Goal: Task Accomplishment & Management: Complete application form

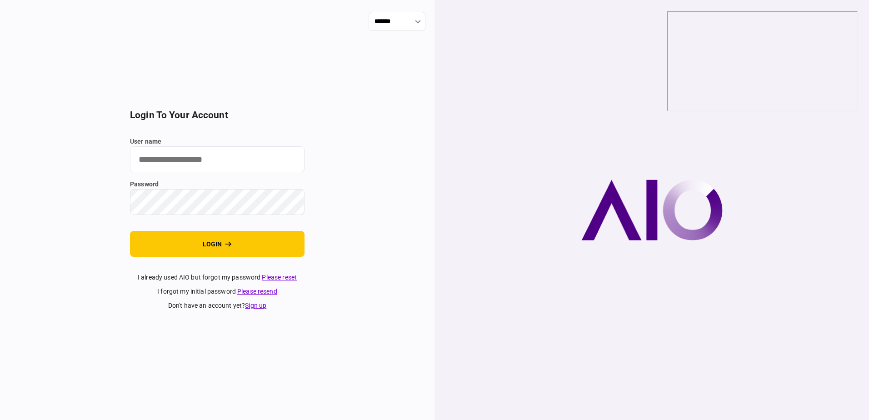
click at [227, 164] on input "user name" at bounding box center [217, 159] width 174 height 26
type input "**********"
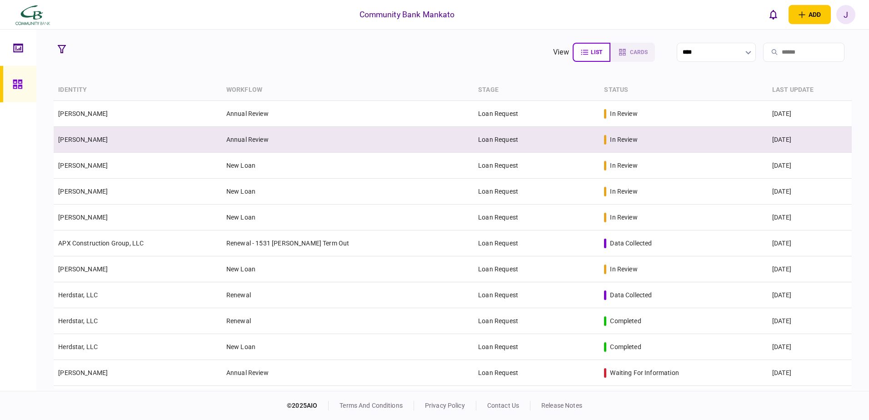
click at [93, 144] on td "[PERSON_NAME]" at bounding box center [138, 140] width 168 height 26
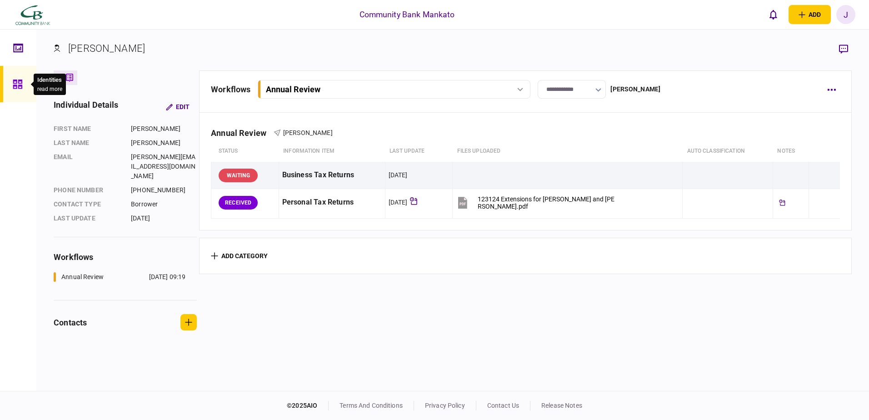
click at [25, 81] on div at bounding box center [20, 84] width 15 height 36
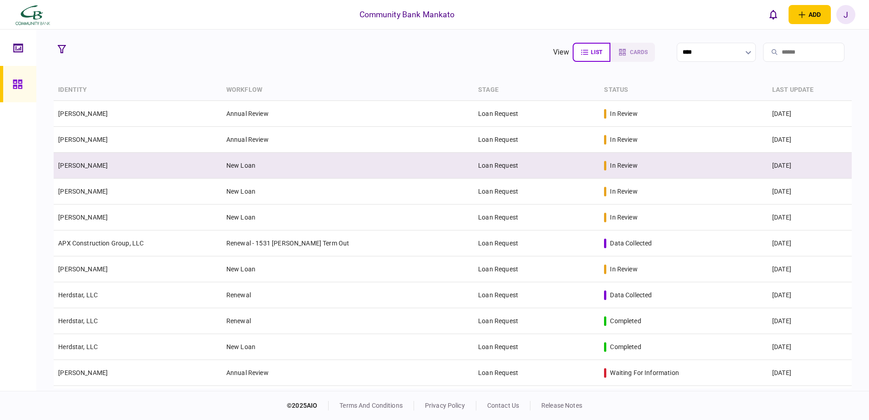
click at [496, 158] on td "Loan Request" at bounding box center [536, 166] width 126 height 26
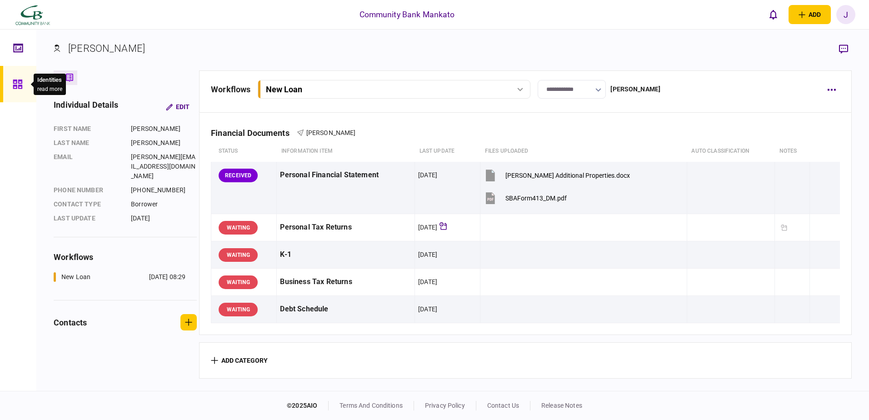
click at [24, 87] on div at bounding box center [20, 84] width 15 height 36
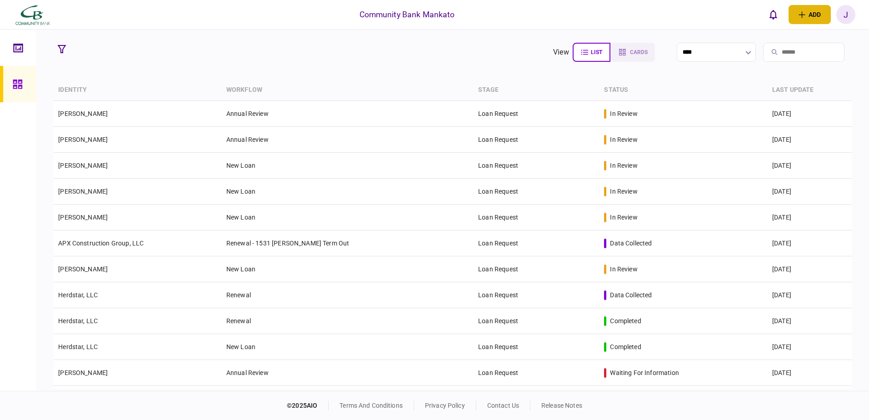
click at [815, 15] on button "add" at bounding box center [809, 14] width 42 height 19
click at [787, 56] on button "individual identity" at bounding box center [785, 50] width 90 height 17
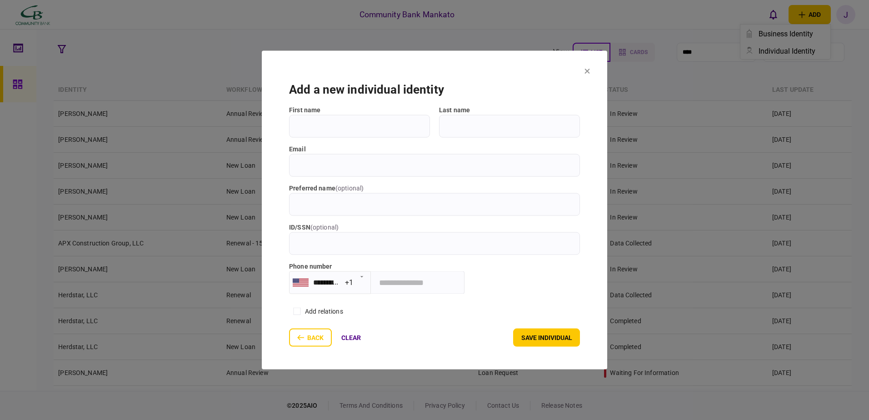
click at [349, 135] on input "First name" at bounding box center [359, 126] width 141 height 23
type input "******"
type input "****"
type input "**********"
click at [527, 337] on button "save individual" at bounding box center [546, 337] width 67 height 18
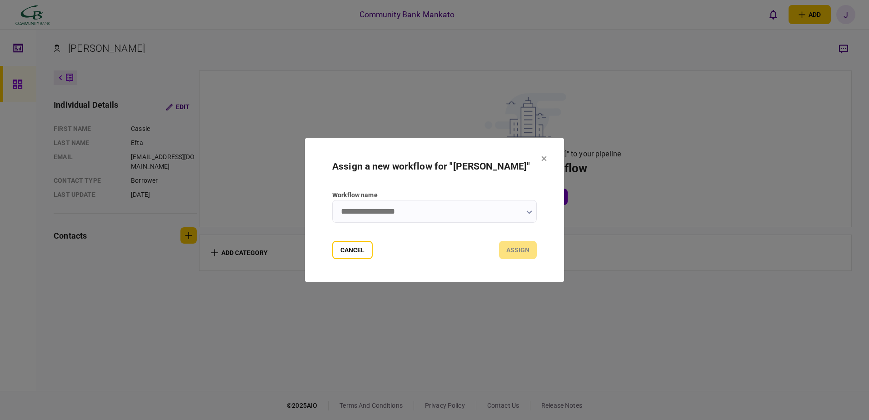
click at [447, 207] on input "Workflow name" at bounding box center [434, 211] width 204 height 23
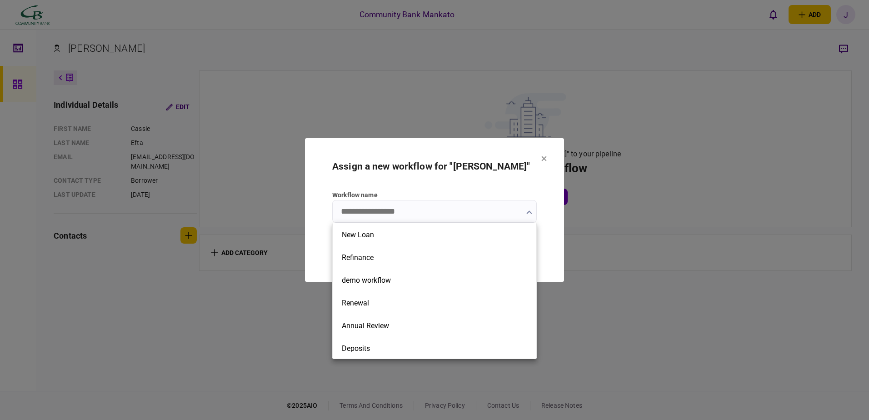
click at [543, 194] on div at bounding box center [434, 210] width 869 height 420
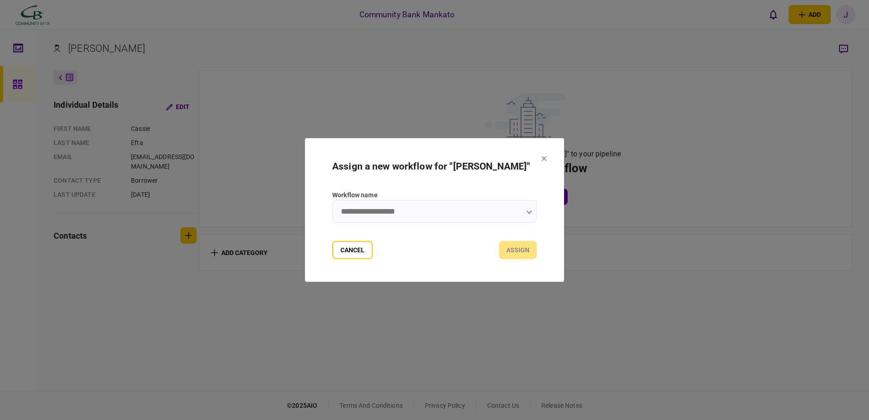
click at [542, 158] on icon at bounding box center [543, 158] width 5 height 5
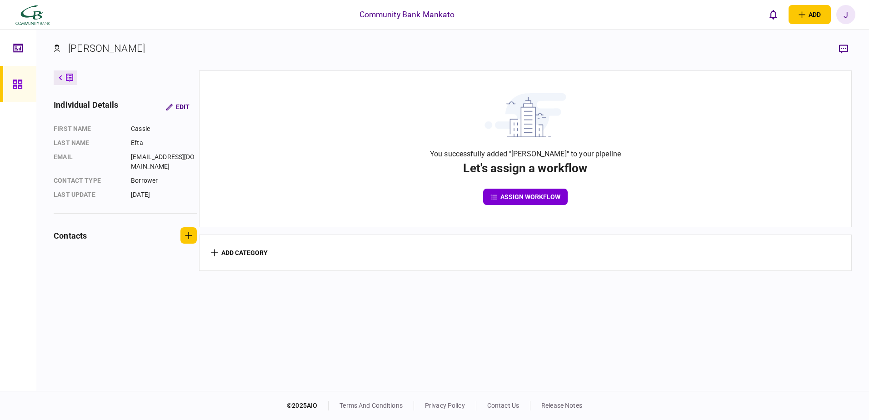
click at [10, 54] on link at bounding box center [18, 48] width 36 height 36
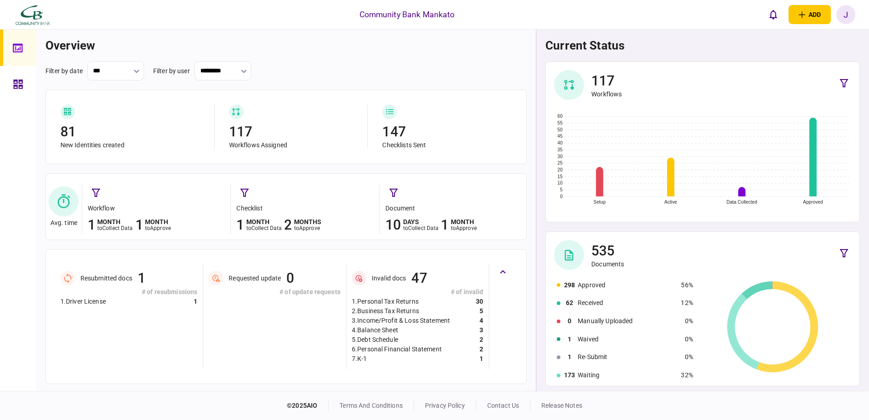
click at [844, 10] on div "J" at bounding box center [845, 14] width 19 height 19
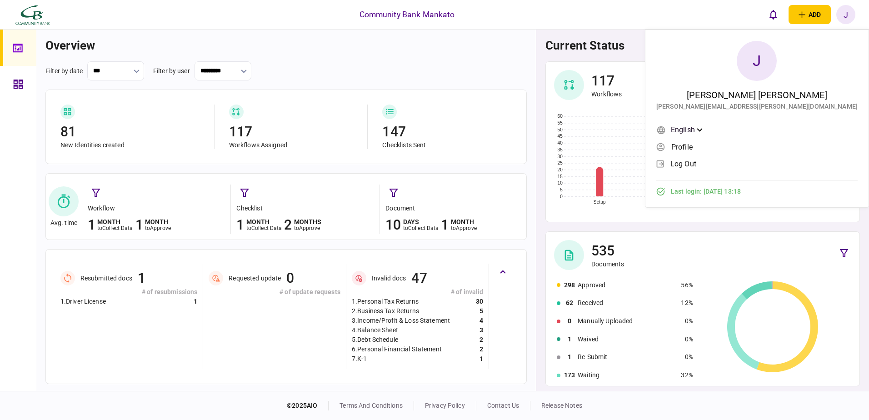
click at [719, 36] on div "current status 117 Workflows Setup Active Data Collected Approved 0 5 10 15 20 …" at bounding box center [702, 210] width 333 height 361
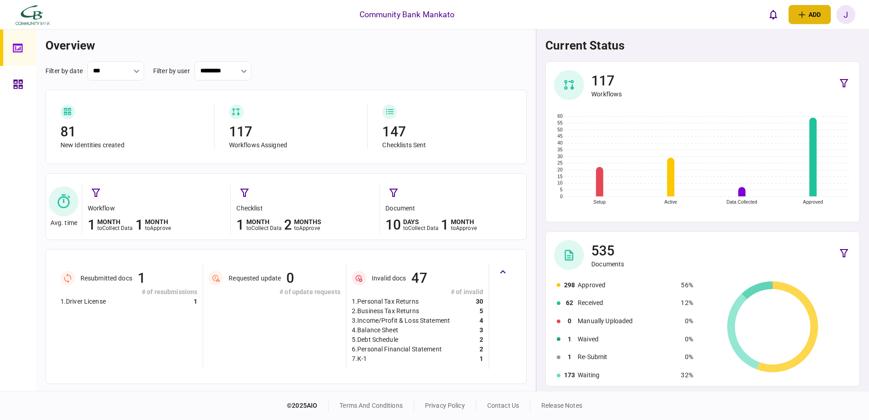
click at [810, 14] on button "add" at bounding box center [809, 14] width 42 height 19
click at [508, 35] on div "overview filter by date *** filter by user ********* 81 New Identities created …" at bounding box center [285, 242] width 499 height 425
click at [16, 91] on div at bounding box center [20, 84] width 15 height 36
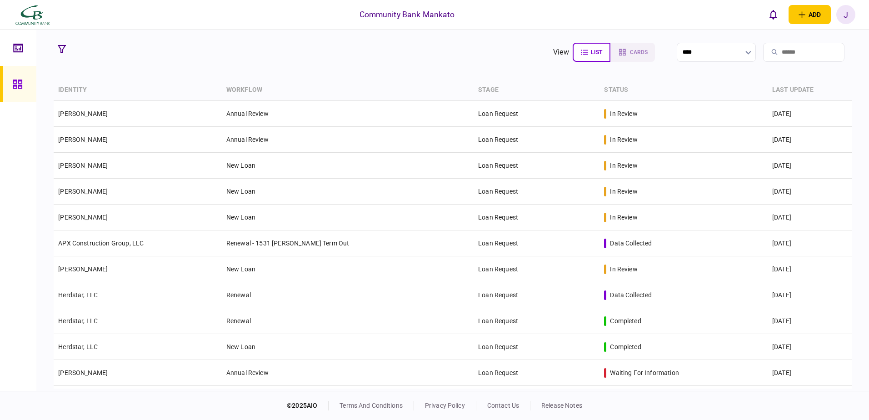
click at [20, 83] on icon at bounding box center [17, 84] width 9 height 9
click at [608, 58] on button "cards" at bounding box center [631, 52] width 46 height 19
type input "**********"
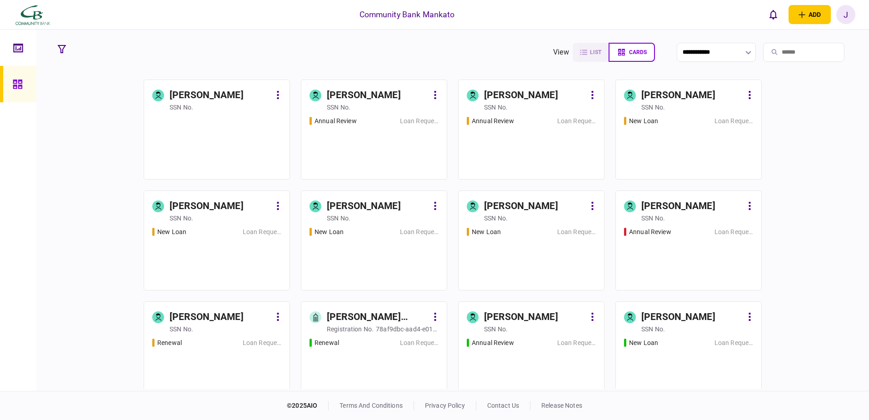
click at [188, 105] on div "SSN no." at bounding box center [181, 107] width 24 height 9
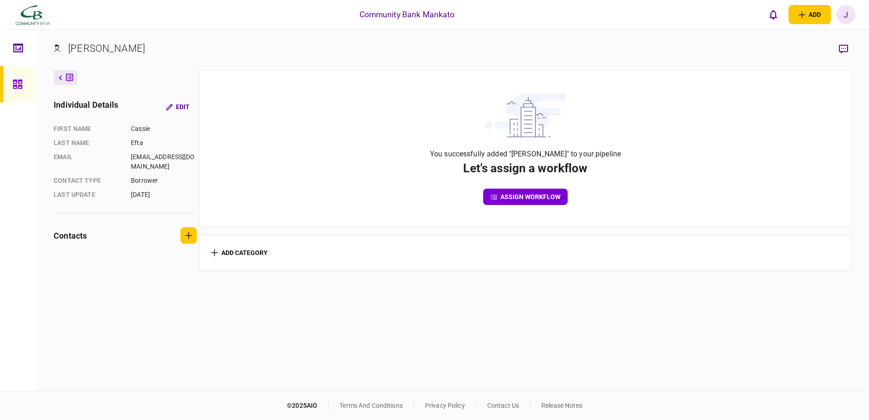
click at [535, 196] on button "assign workflow" at bounding box center [525, 197] width 84 height 16
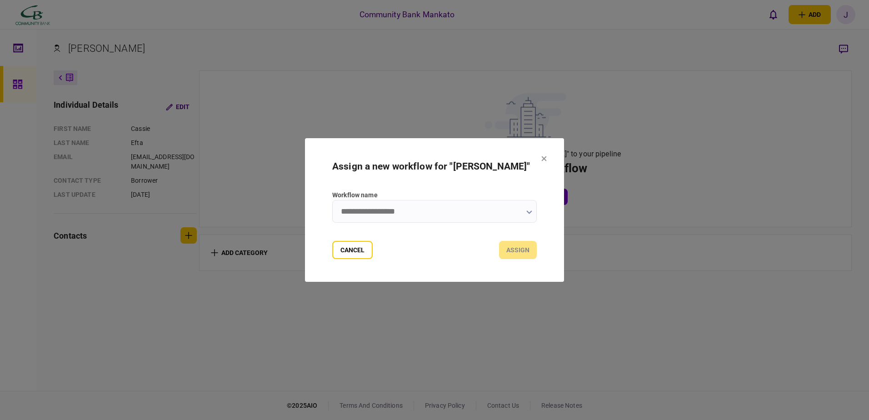
click at [530, 208] on button "button" at bounding box center [529, 211] width 6 height 7
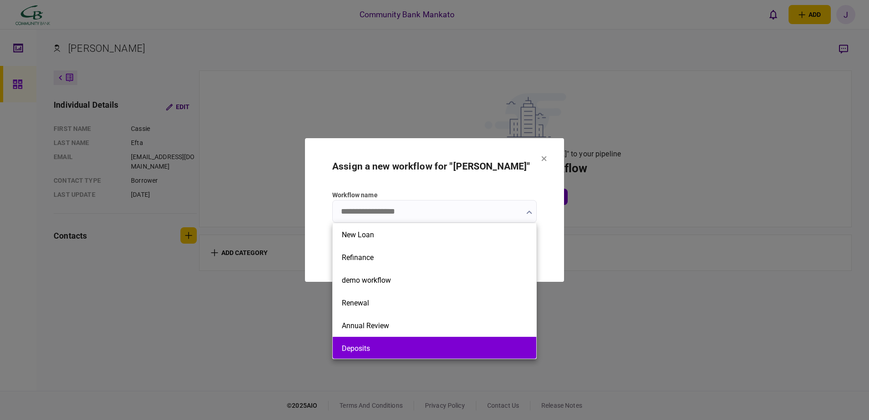
click at [428, 345] on button "Deposits" at bounding box center [434, 348] width 185 height 9
type input "********"
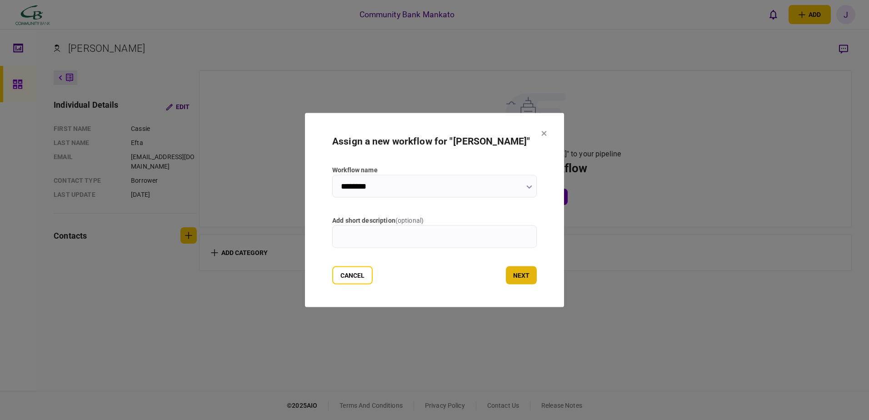
click at [514, 277] on button "next" at bounding box center [521, 275] width 31 height 18
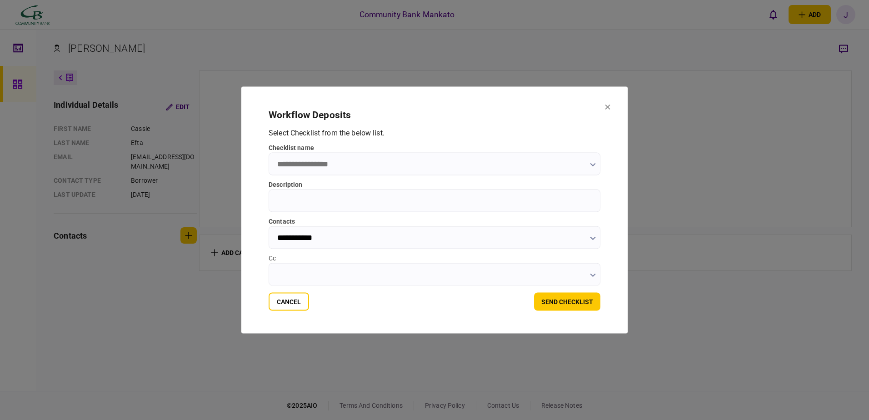
click at [590, 166] on icon "button" at bounding box center [593, 165] width 6 height 4
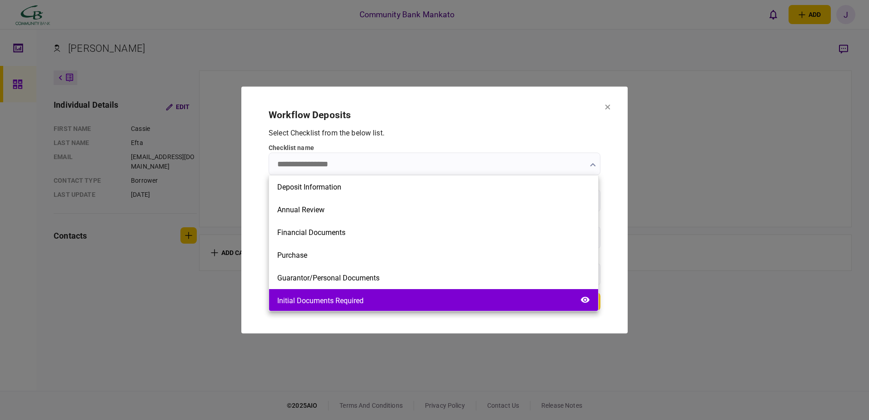
click at [424, 299] on div "Initial Documents Required" at bounding box center [433, 300] width 329 height 23
type input "**********"
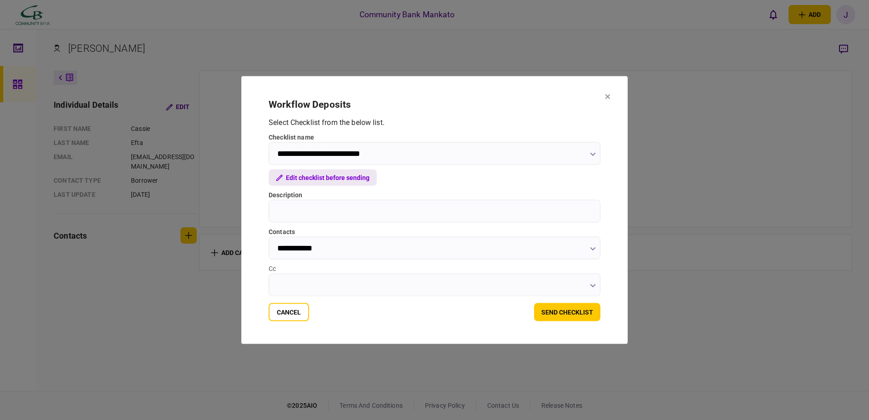
click at [338, 176] on button "Edit checklist before sending" at bounding box center [322, 177] width 108 height 16
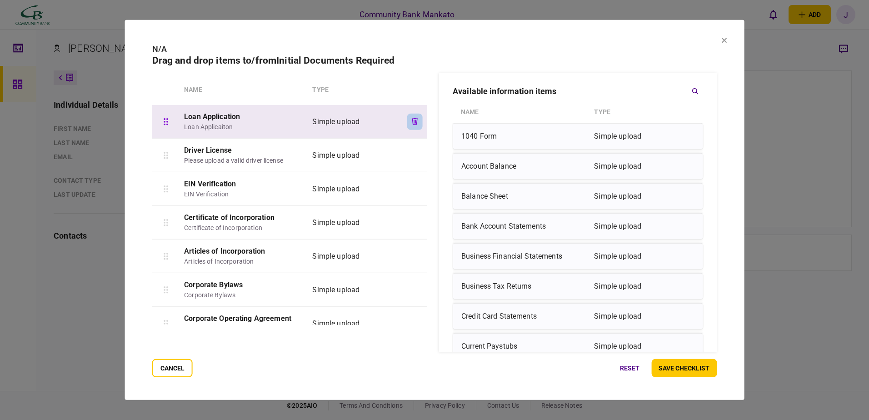
click at [412, 119] on icon "button" at bounding box center [415, 121] width 6 height 7
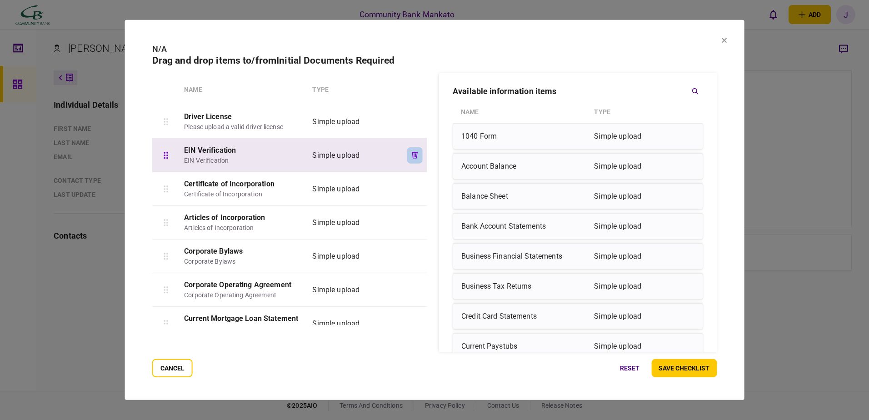
click at [414, 155] on icon "button" at bounding box center [415, 155] width 6 height 7
click at [413, 160] on button "button" at bounding box center [414, 155] width 15 height 16
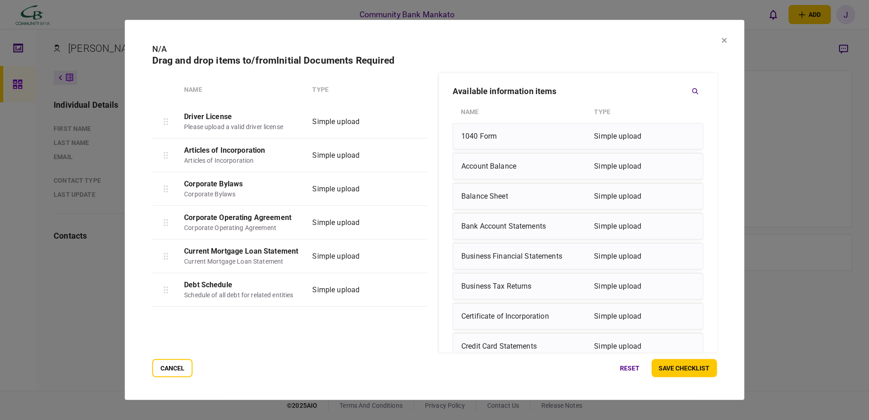
click at [413, 160] on button "button" at bounding box center [414, 155] width 15 height 16
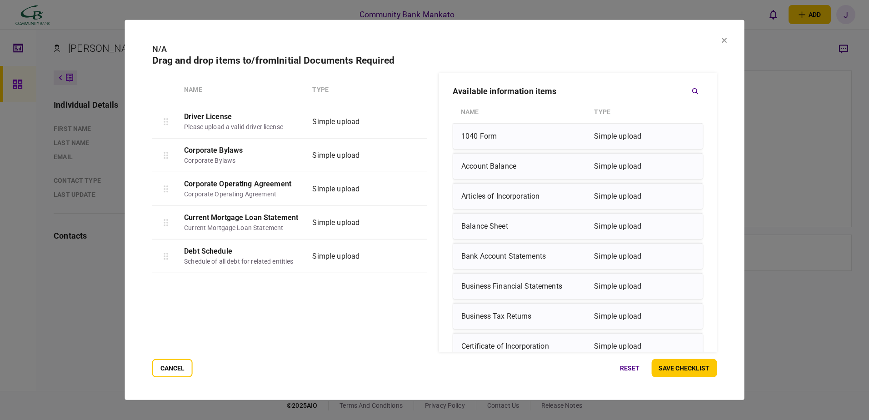
click at [413, 160] on button "button" at bounding box center [414, 155] width 15 height 16
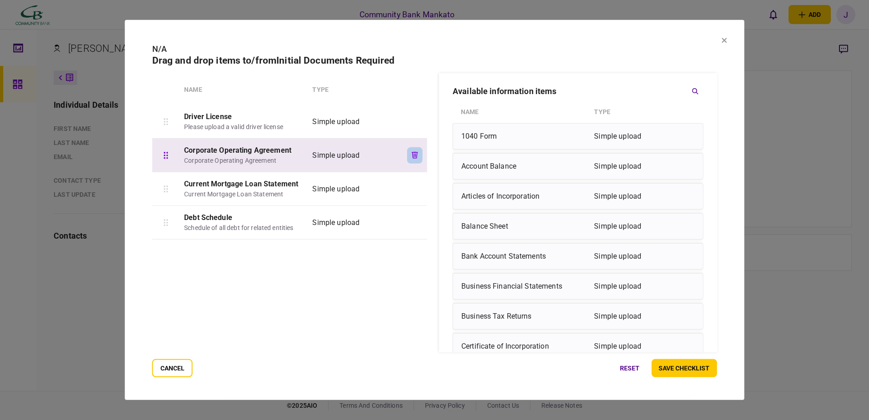
click at [412, 160] on button "button" at bounding box center [414, 155] width 15 height 16
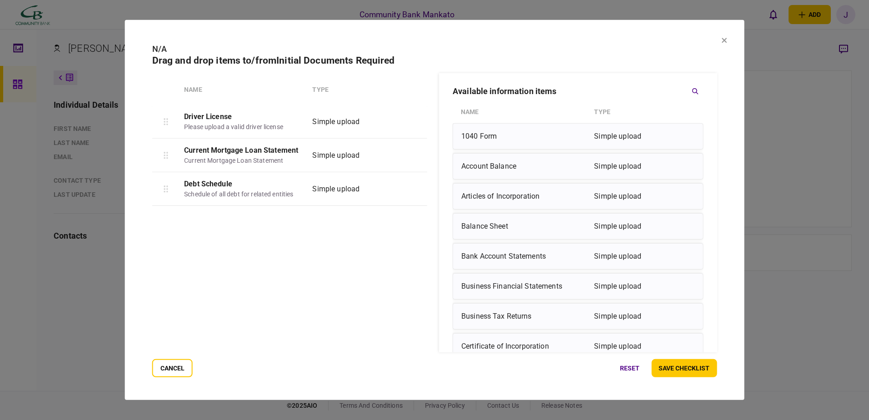
click at [412, 160] on button "button" at bounding box center [414, 155] width 15 height 16
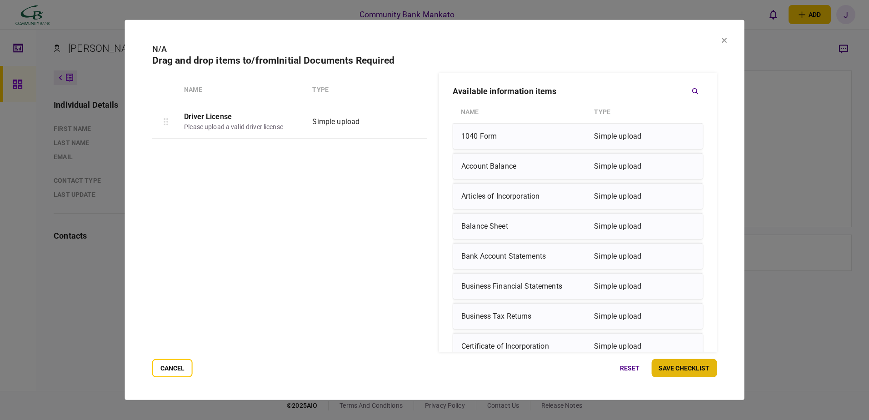
click at [669, 371] on button "save checklist" at bounding box center [683, 368] width 65 height 18
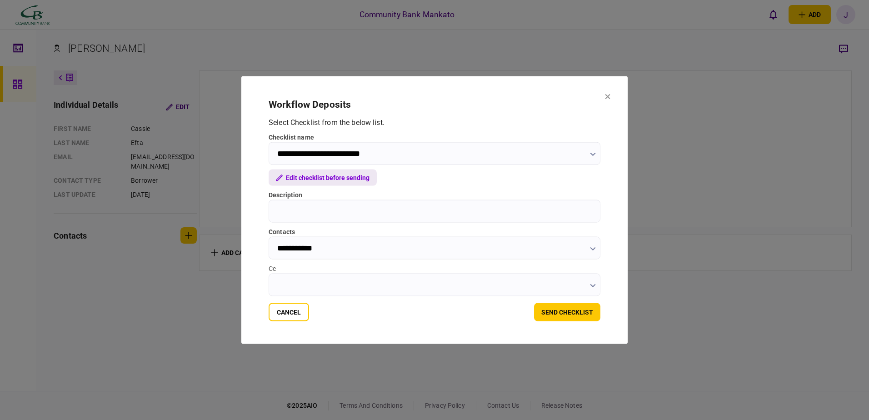
click at [340, 178] on button "Edit checklist before sending" at bounding box center [322, 177] width 108 height 16
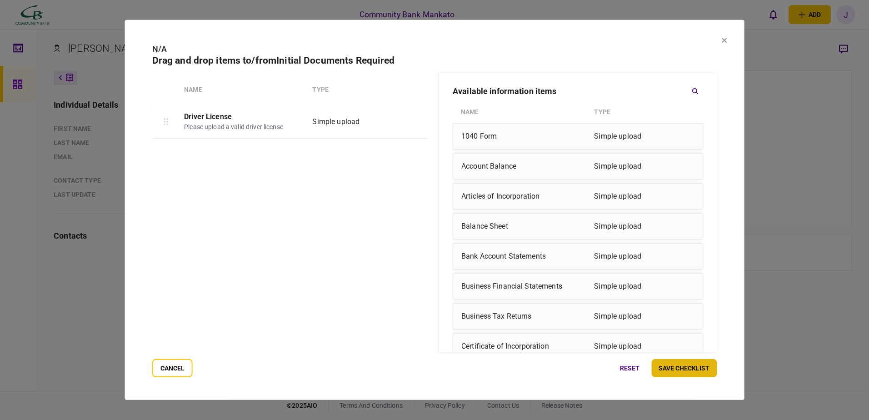
click at [676, 364] on button "save checklist" at bounding box center [683, 368] width 65 height 18
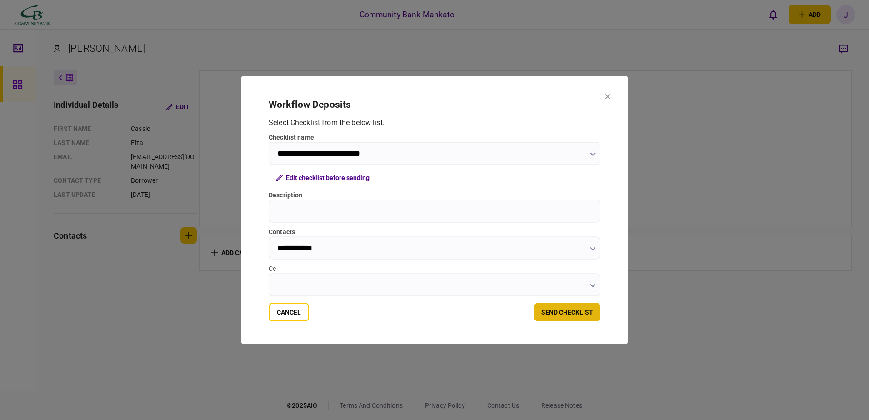
click at [585, 311] on button "send checklist" at bounding box center [567, 312] width 66 height 18
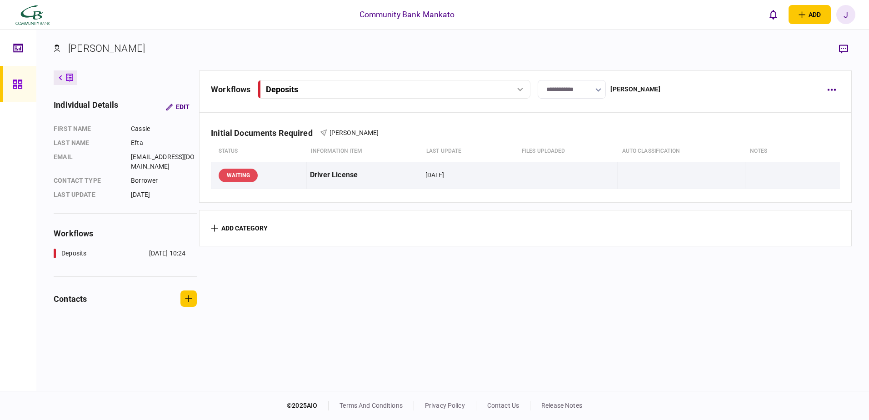
click at [27, 82] on div at bounding box center [20, 84] width 15 height 36
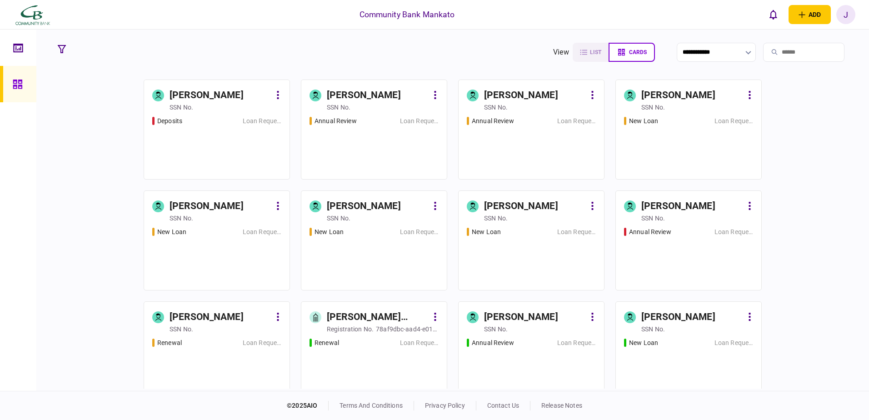
click at [844, 19] on div "J" at bounding box center [845, 14] width 19 height 19
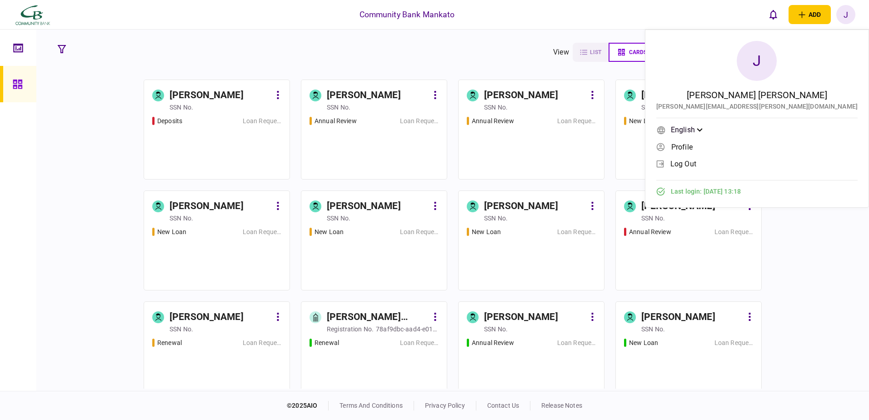
click at [696, 163] on span "log out" at bounding box center [683, 164] width 26 height 8
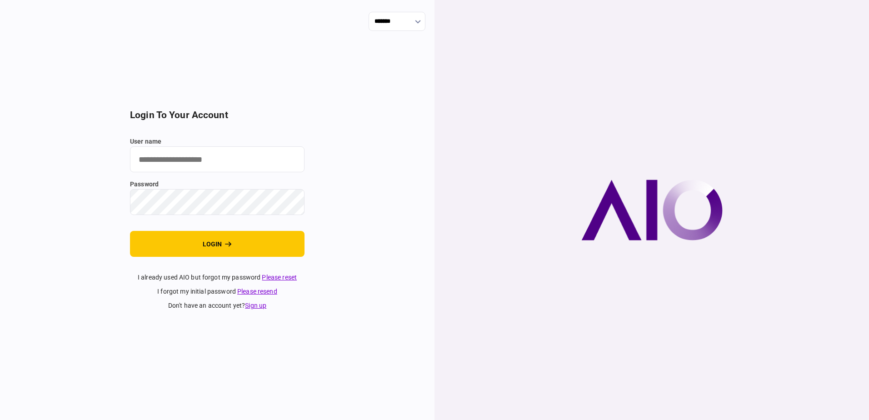
type input "**********"
